Goal: Task Accomplishment & Management: Complete application form

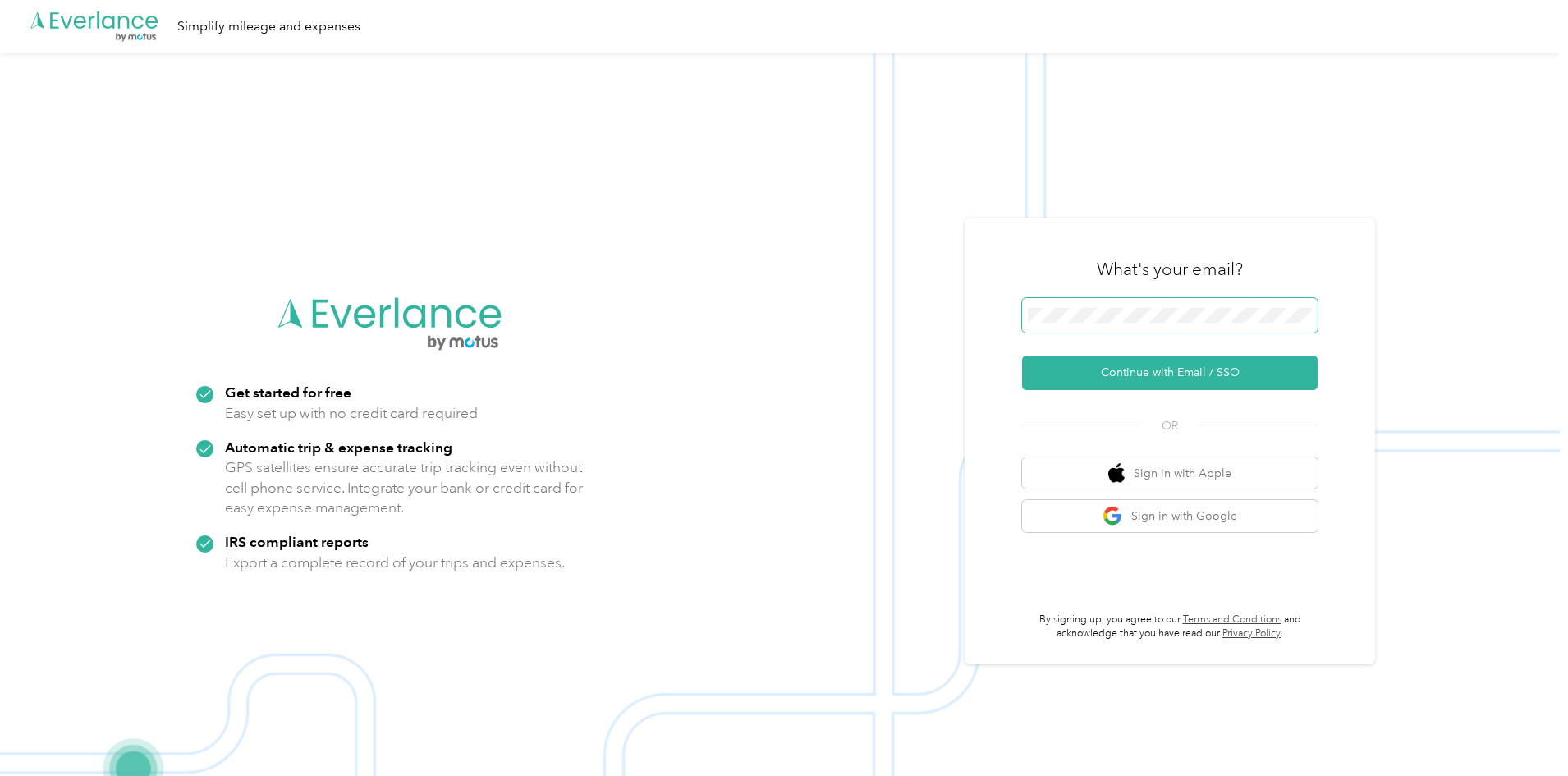
click at [1152, 322] on span at bounding box center [1169, 315] width 295 height 34
click at [1119, 304] on span at bounding box center [1169, 315] width 295 height 34
click at [1114, 323] on span at bounding box center [1169, 315] width 295 height 34
click at [1164, 368] on button "Continue with Email / SSO" at bounding box center [1169, 372] width 295 height 34
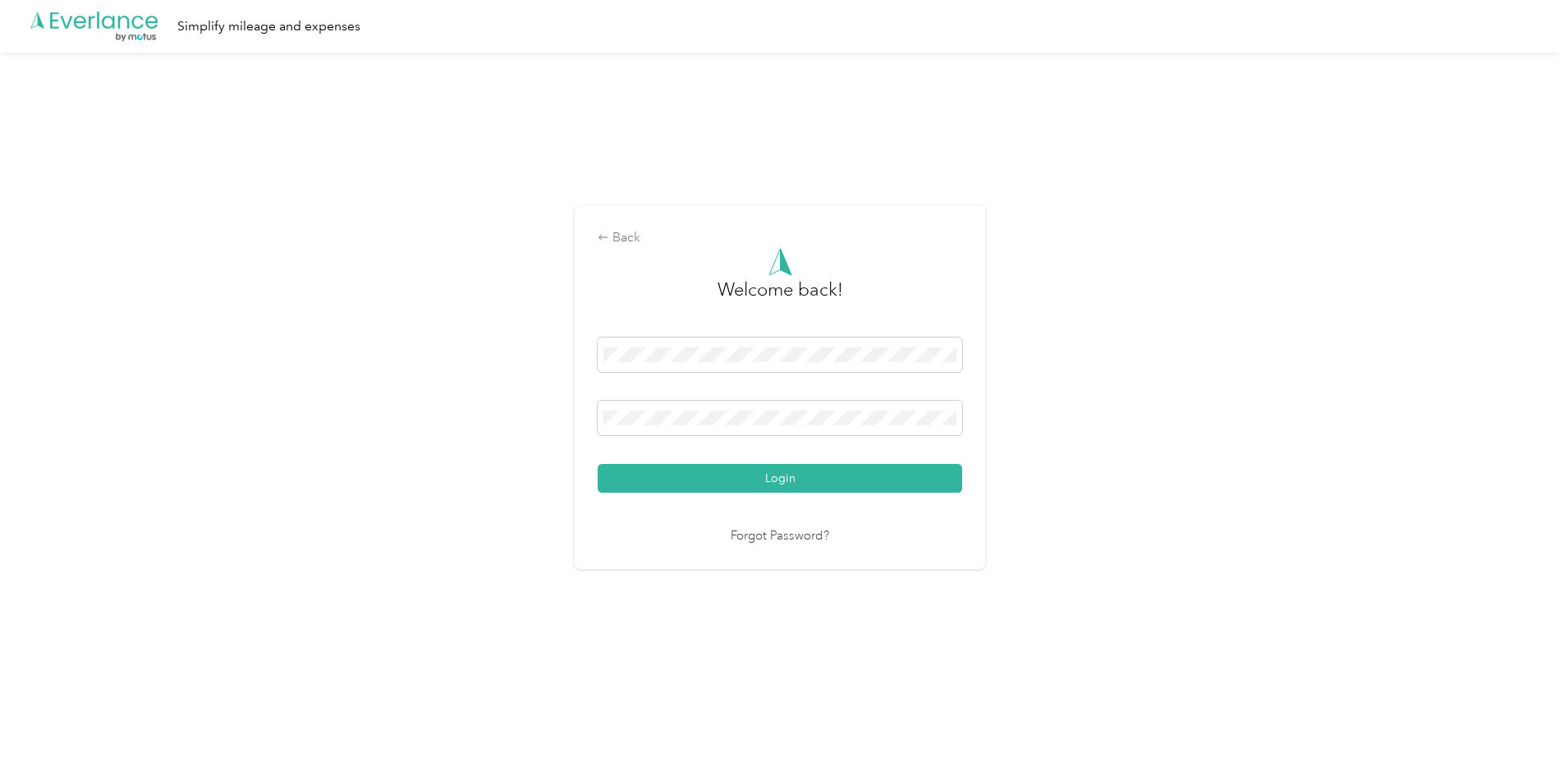
click at [865, 483] on button "Login" at bounding box center [780, 478] width 365 height 28
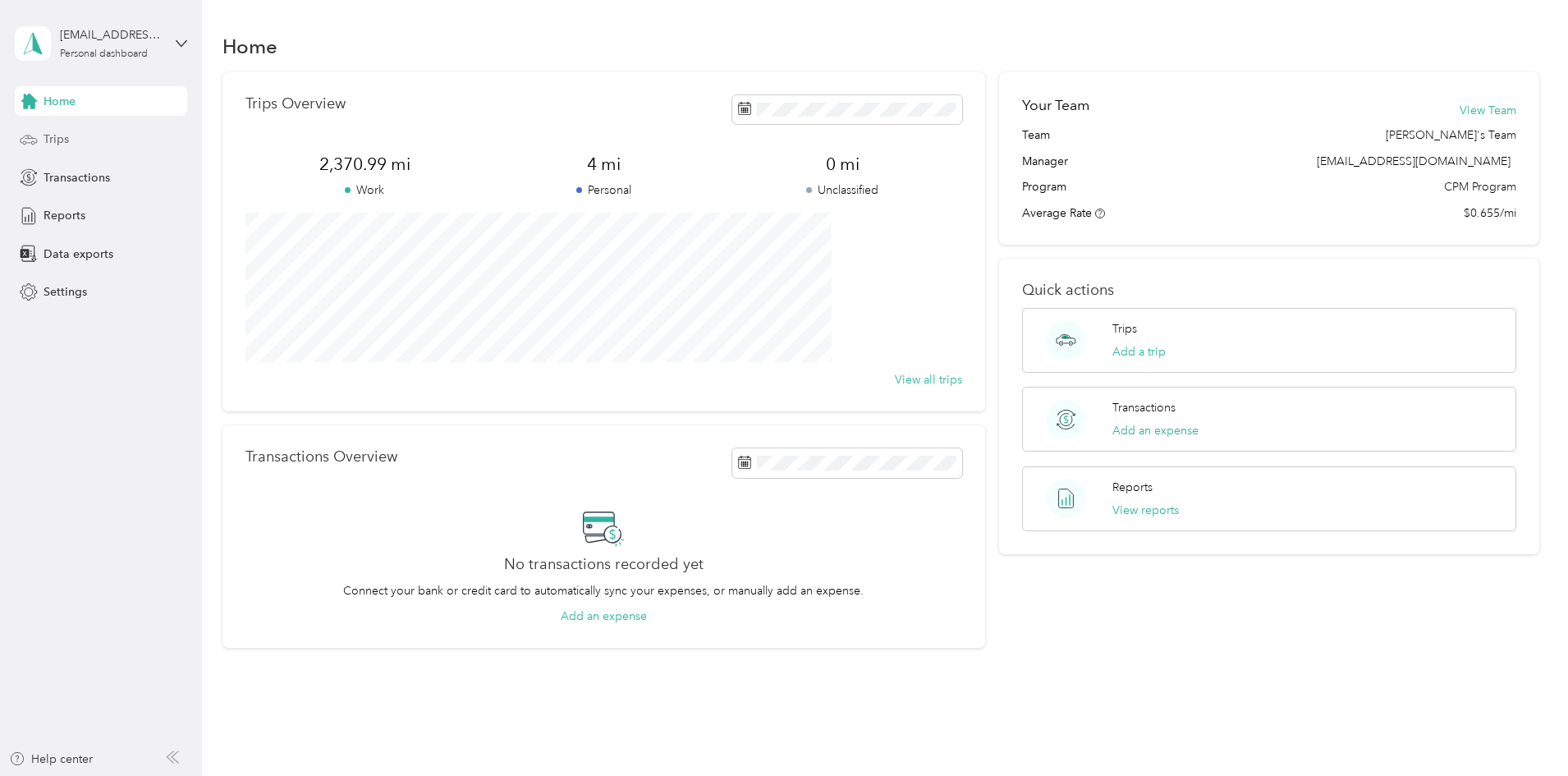
click at [88, 151] on div "Trips" at bounding box center [100, 139] width 173 height 29
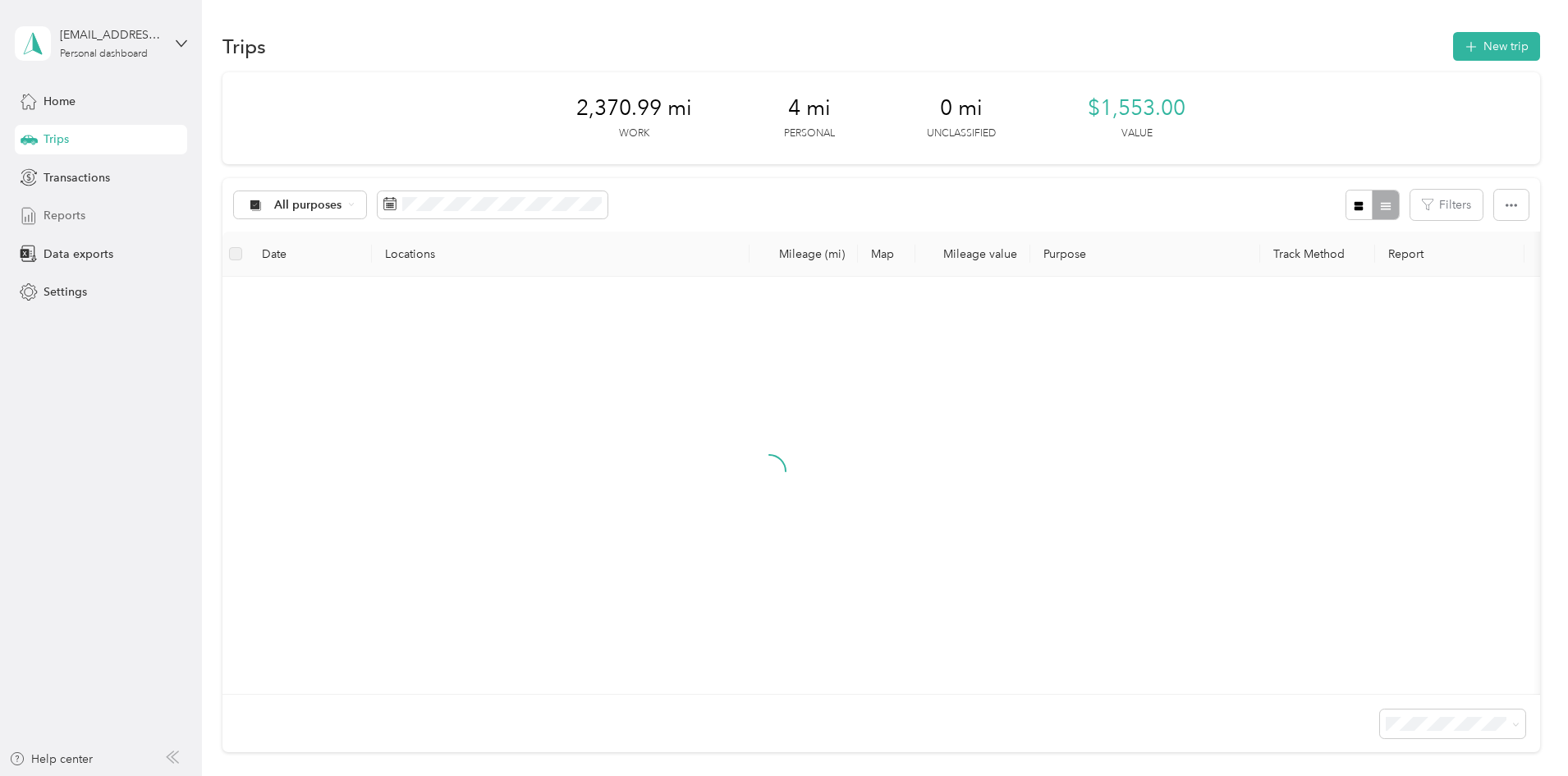
click at [63, 223] on span "Reports" at bounding box center [64, 215] width 42 height 18
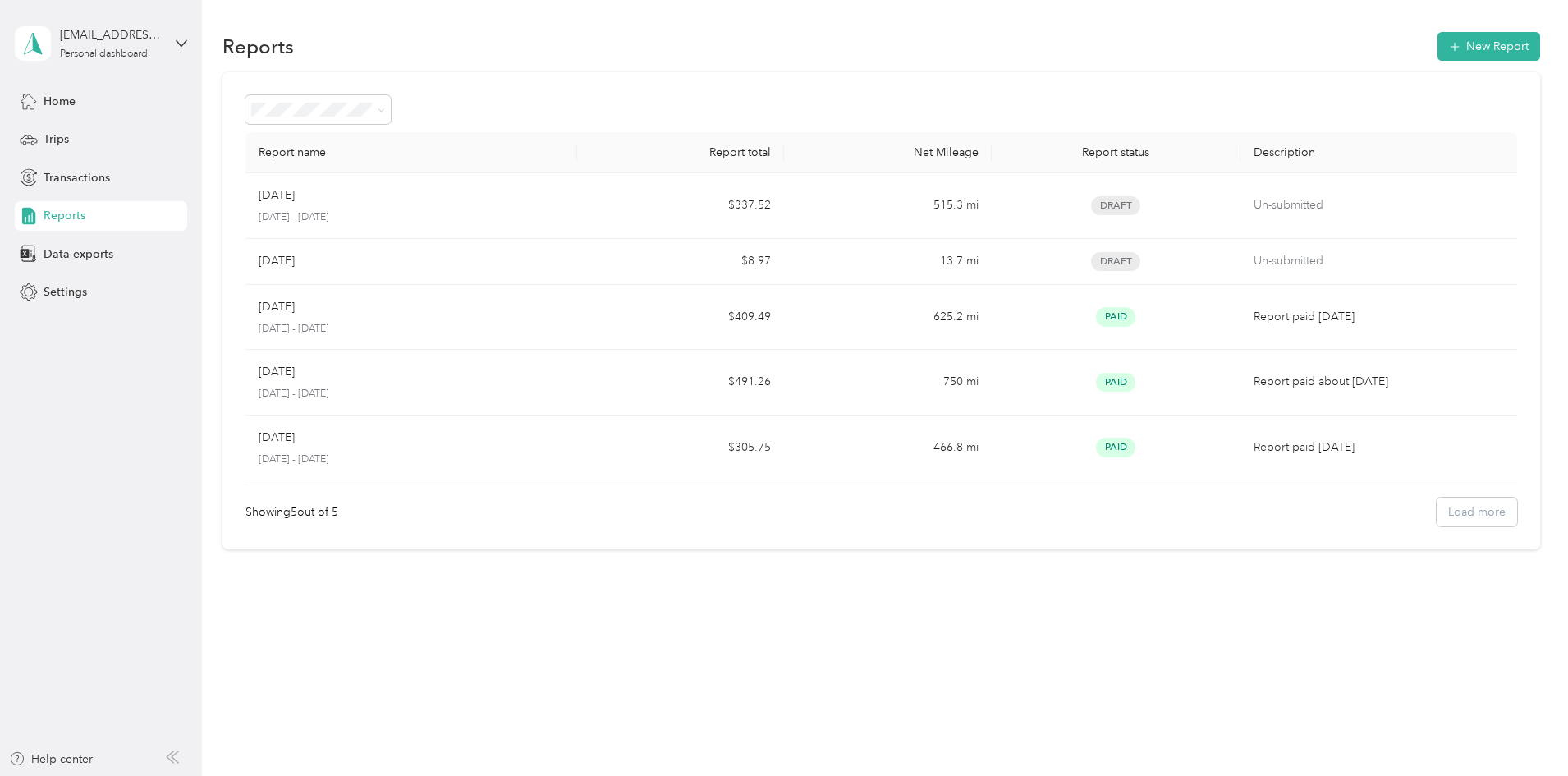
click at [461, 211] on p "[DATE] - [DATE]" at bounding box center [411, 217] width 305 height 15
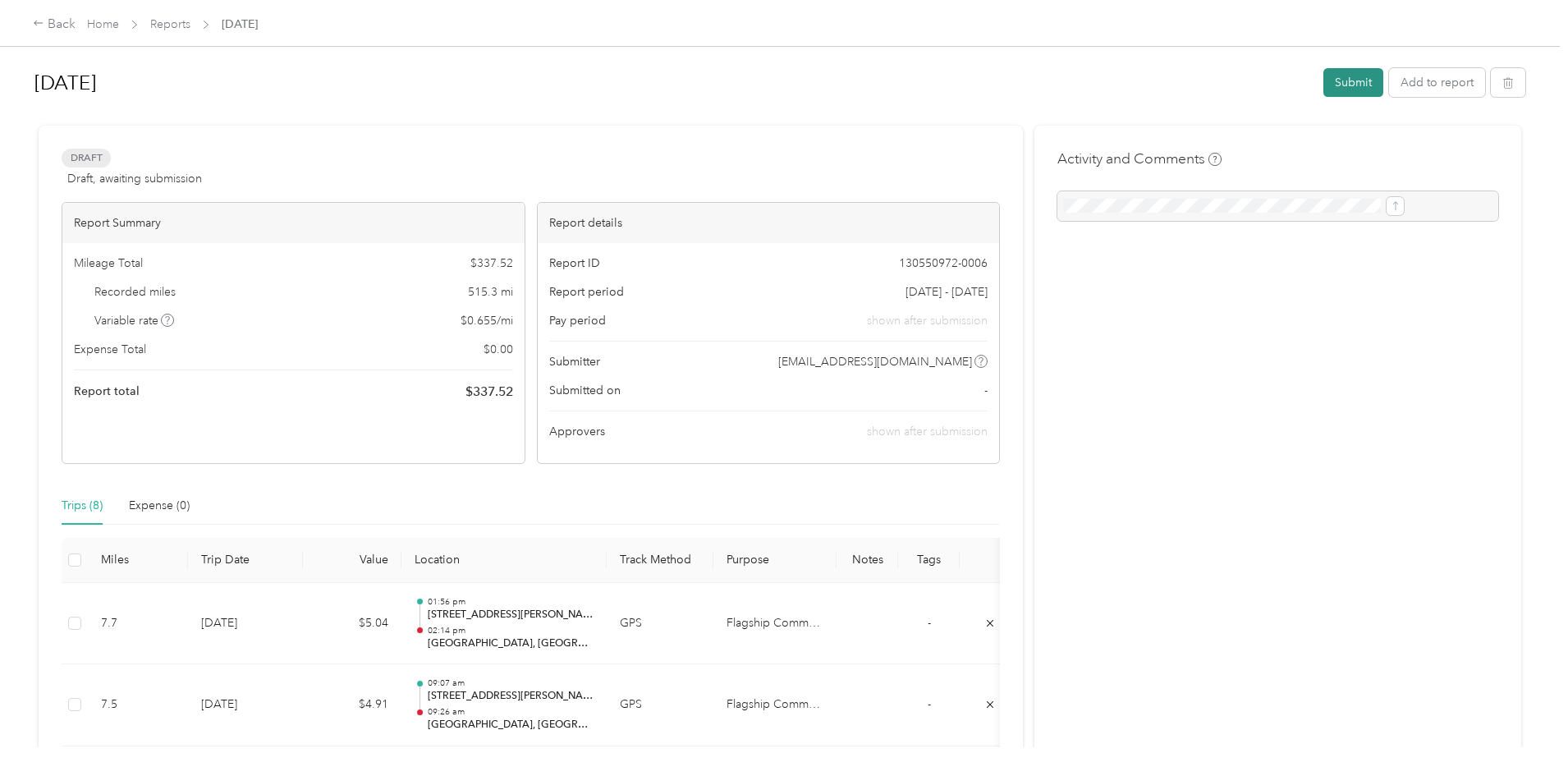
click at [1323, 88] on button "Submit" at bounding box center [1352, 82] width 59 height 28
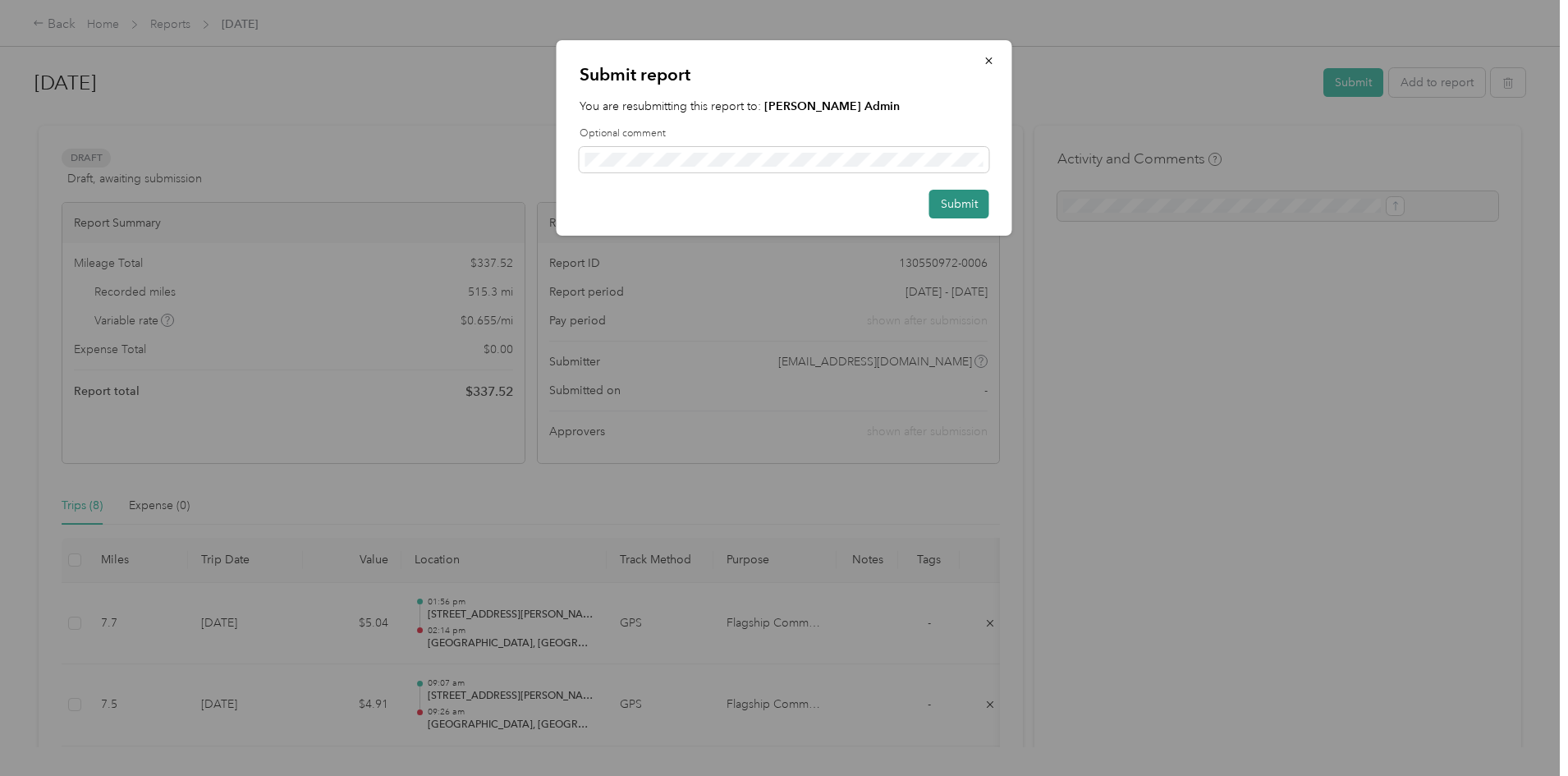
click at [959, 195] on button "Submit" at bounding box center [959, 203] width 59 height 28
